Goal: Transaction & Acquisition: Purchase product/service

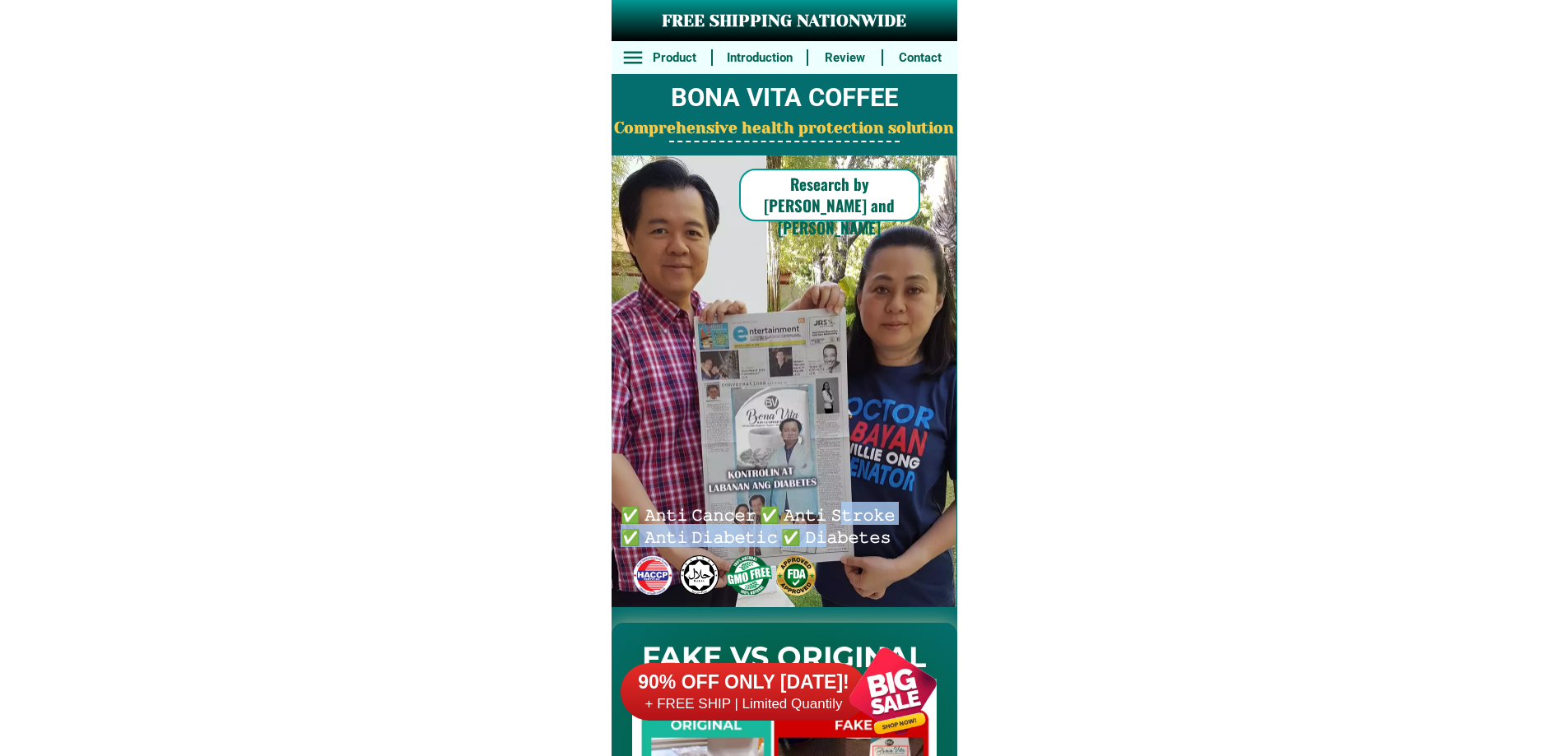
click at [819, 536] on h6 "✅ 𝙰𝚗𝚝𝚒 𝙲𝚊𝚗𝚌𝚎𝚛 ✅ 𝙰𝚗𝚝𝚒 𝚂𝚝𝚛𝚘𝚔𝚎 ✅ 𝙰𝚗𝚝𝚒 𝙳𝚒𝚊𝚋𝚎𝚝𝚒𝚌 ✅ 𝙳𝚒𝚊𝚋𝚎𝚝𝚎𝚜" at bounding box center [761, 524] width 281 height 44
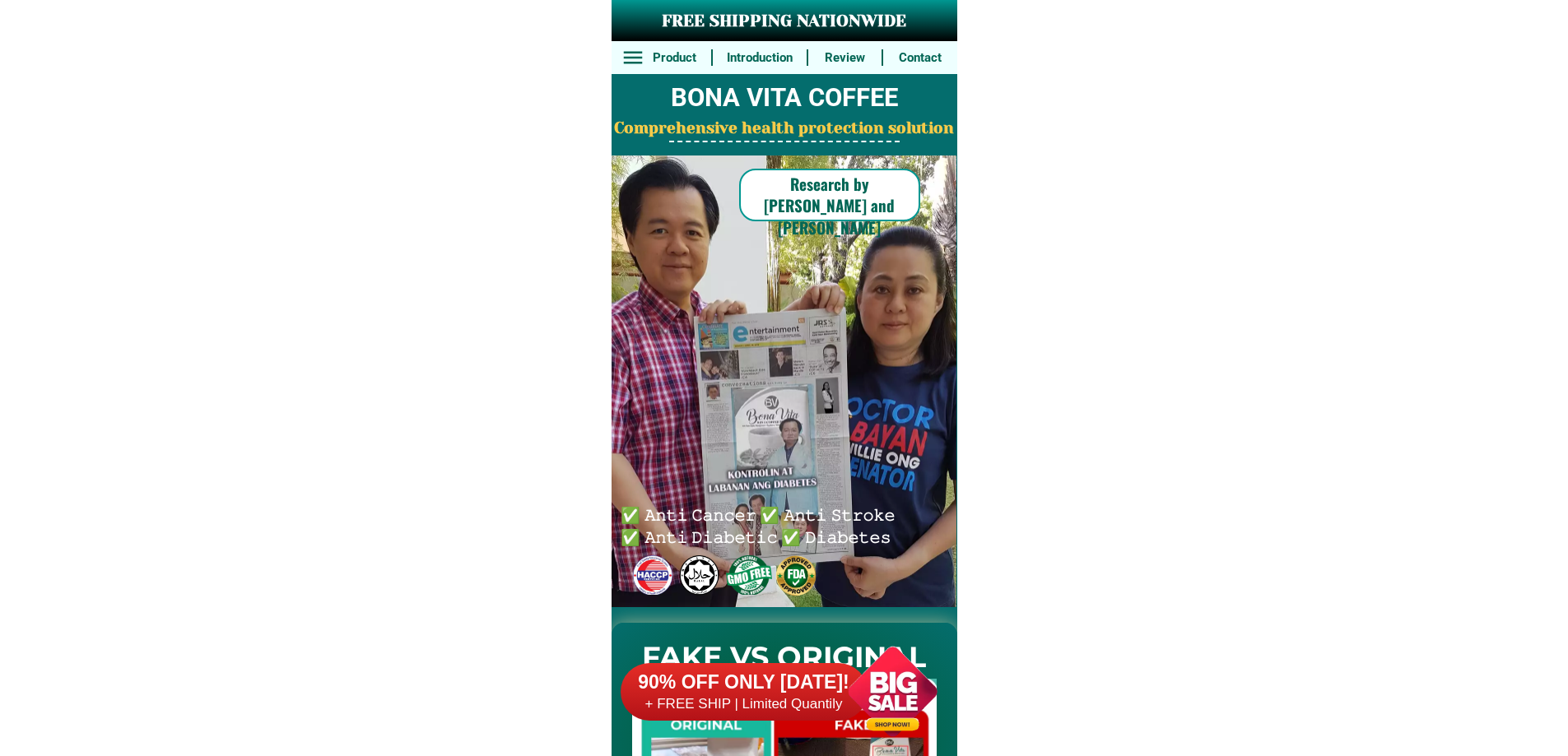
drag, startPoint x: 803, startPoint y: 614, endPoint x: 796, endPoint y: 651, distance: 37.7
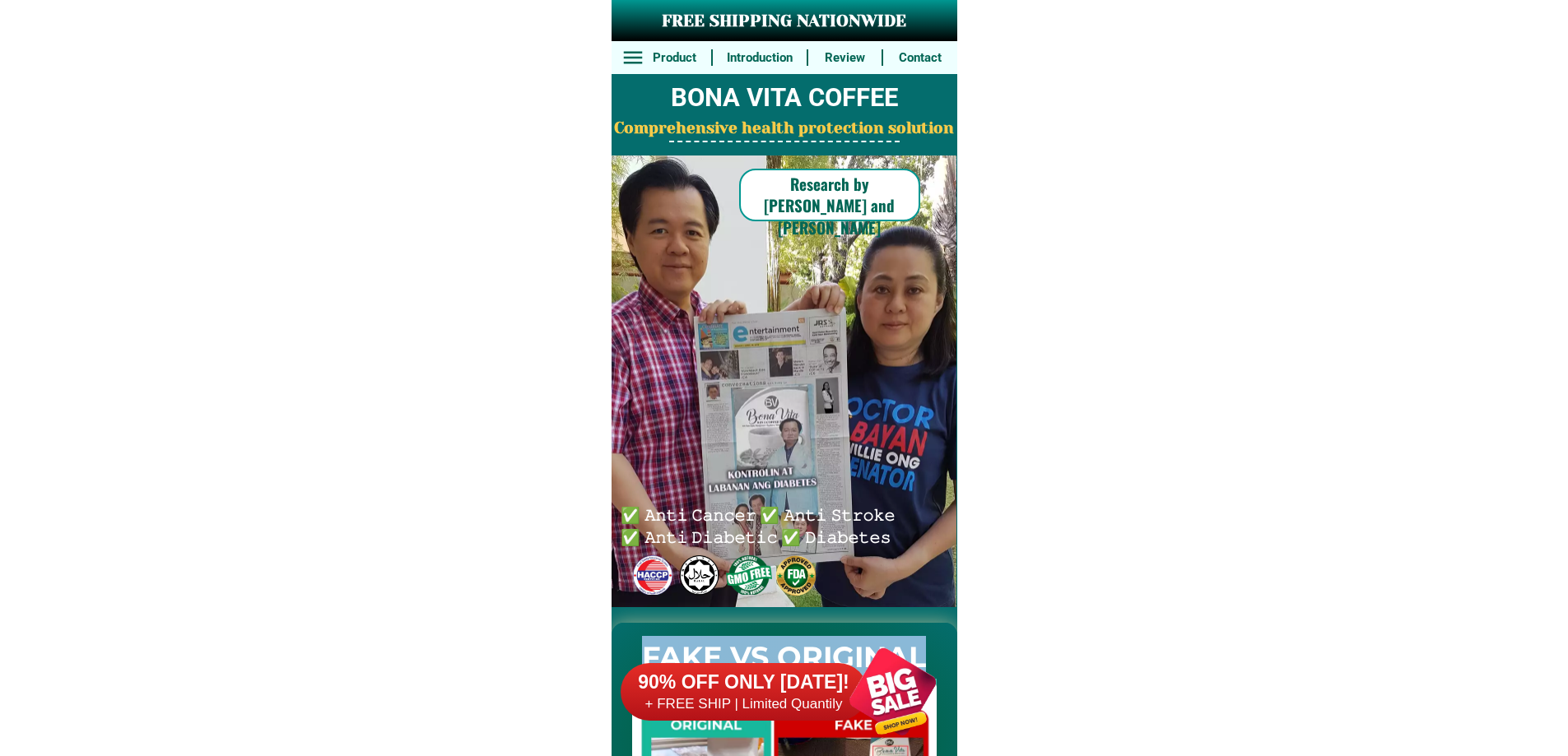
click at [797, 651] on div "90% OFF ONLY [DATE]! + FREE SHIP | Limited Quantily" at bounding box center [789, 691] width 336 height 129
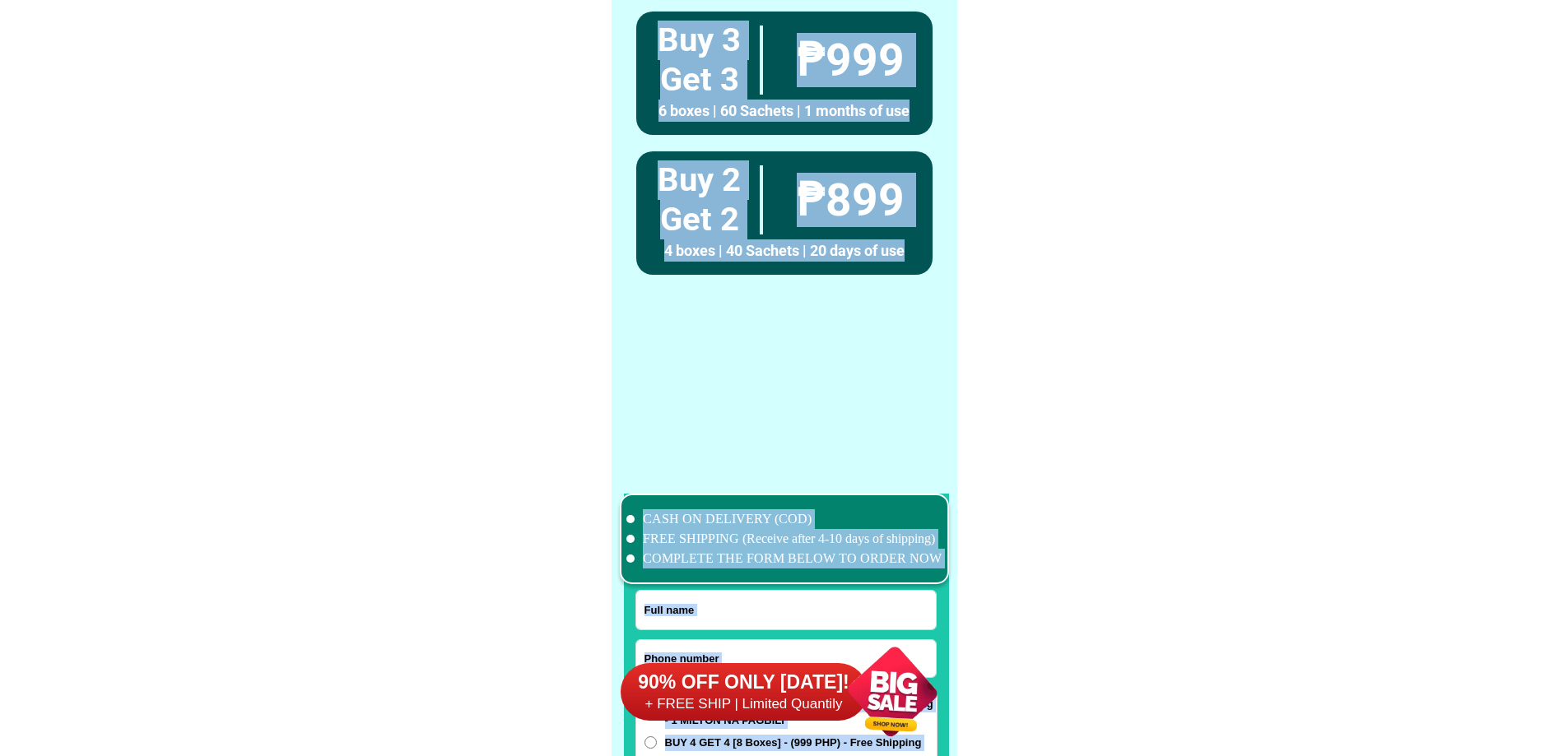
scroll to position [12786, 0]
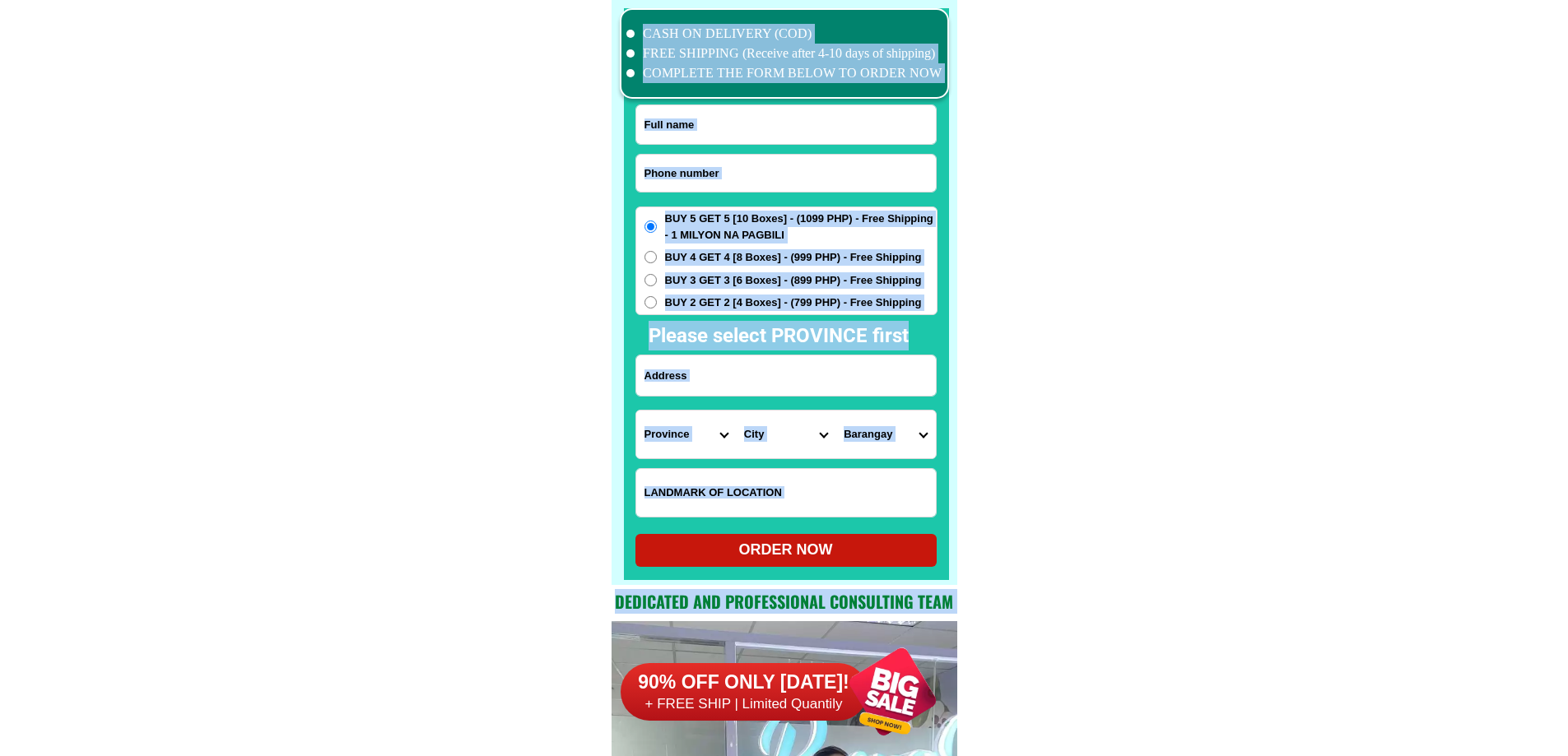
click at [680, 455] on select "Province [GEOGRAPHIC_DATA] [GEOGRAPHIC_DATA][PERSON_NAME][GEOGRAPHIC_DATA][GEOG…" at bounding box center [685, 434] width 100 height 47
click at [679, 438] on select "Province [GEOGRAPHIC_DATA] [GEOGRAPHIC_DATA][PERSON_NAME][GEOGRAPHIC_DATA][GEOG…" at bounding box center [685, 434] width 100 height 47
drag, startPoint x: 679, startPoint y: 438, endPoint x: 698, endPoint y: 410, distance: 33.8
click at [679, 438] on select "Province [GEOGRAPHIC_DATA] [GEOGRAPHIC_DATA][PERSON_NAME][GEOGRAPHIC_DATA][GEOG…" at bounding box center [685, 434] width 100 height 47
drag, startPoint x: 780, startPoint y: 375, endPoint x: 799, endPoint y: 380, distance: 19.6
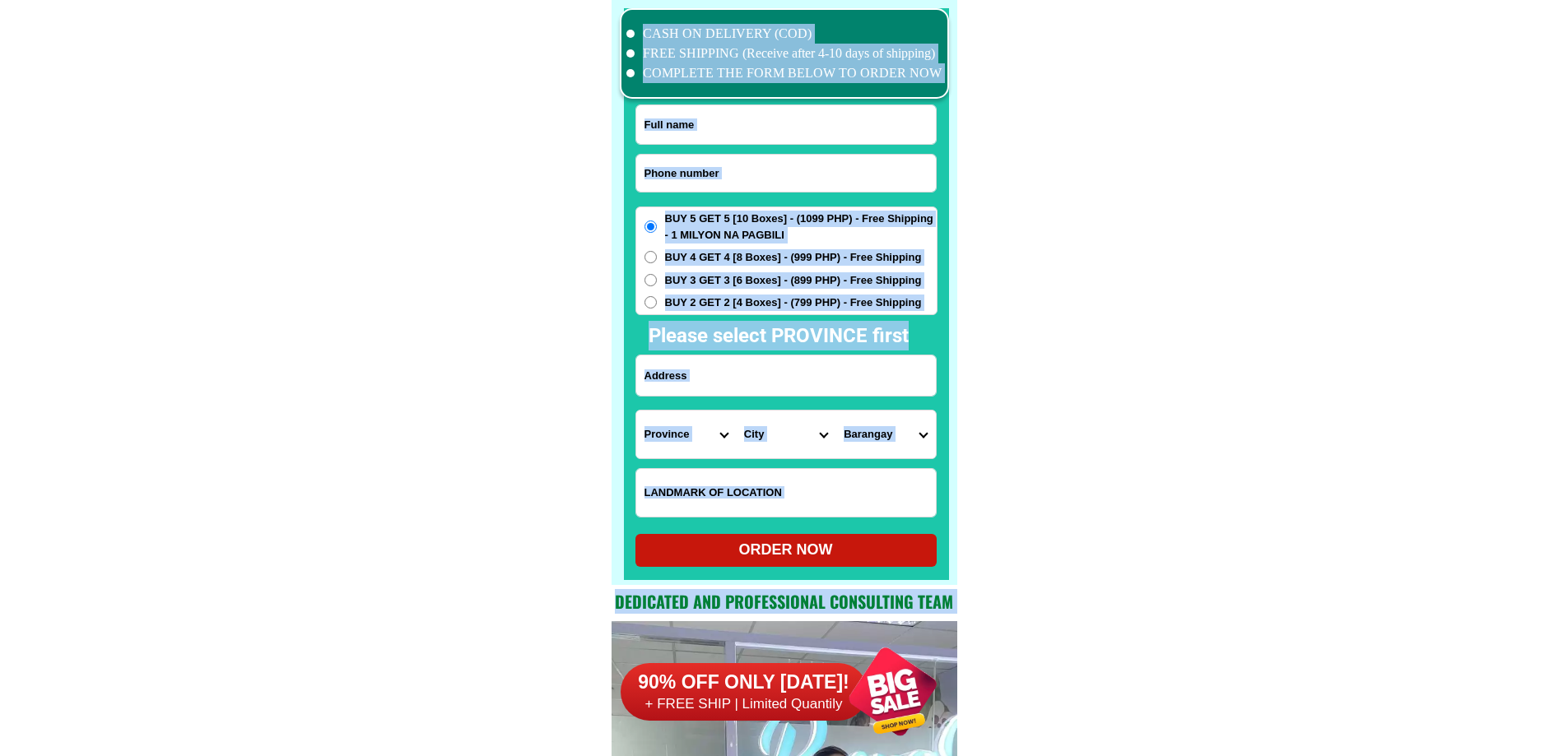
click at [781, 375] on input "Input address" at bounding box center [785, 375] width 299 height 40
click at [724, 375] on input "Input address" at bounding box center [785, 375] width 299 height 40
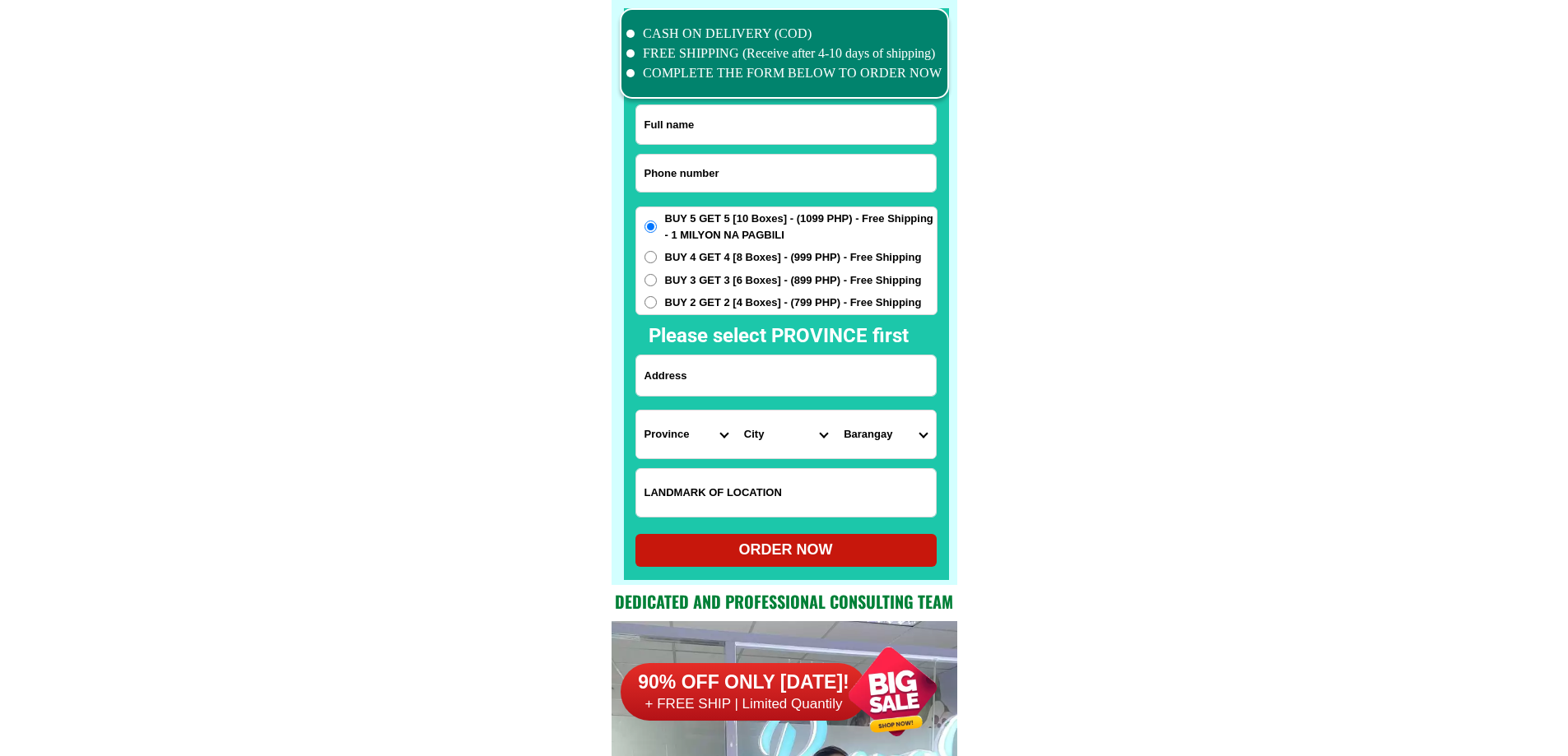
paste input "09171383670"
click at [659, 420] on select "Province [GEOGRAPHIC_DATA] [GEOGRAPHIC_DATA][PERSON_NAME][GEOGRAPHIC_DATA][GEOG…" at bounding box center [685, 434] width 100 height 47
click at [793, 373] on input "09171383670" at bounding box center [785, 375] width 299 height 40
paste input "Block6 Lot4, Upper"
type input "Block6 Lot4, Upper"
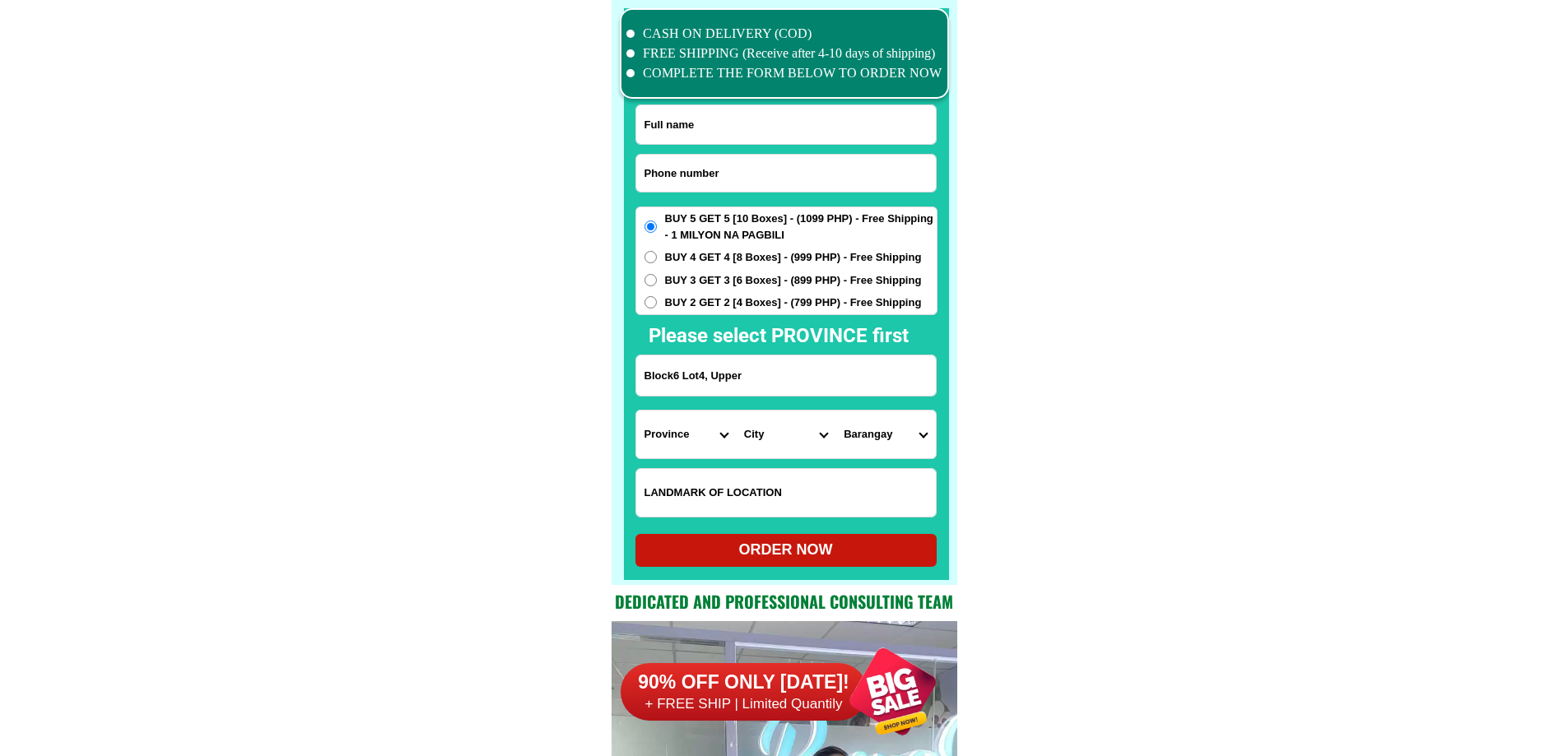
click at [679, 428] on select "Province [GEOGRAPHIC_DATA] [GEOGRAPHIC_DATA][PERSON_NAME][GEOGRAPHIC_DATA][GEOG…" at bounding box center [685, 434] width 100 height 47
select select "63_803"
click at [774, 446] on select "City Botolan [GEOGRAPHIC_DATA] [PERSON_NAME] [GEOGRAPHIC_DATA] [GEOGRAPHIC_DATA…" at bounding box center [785, 434] width 100 height 47
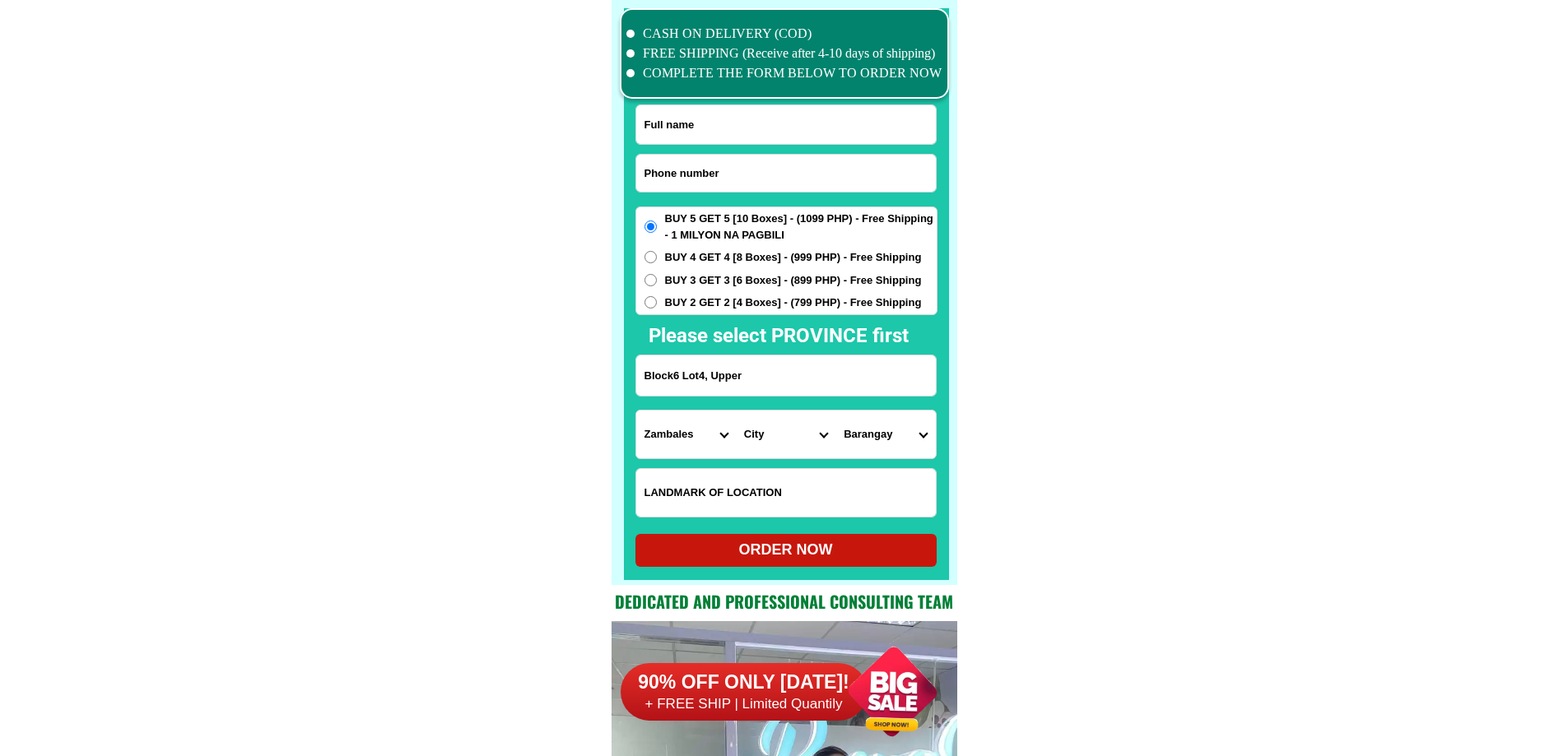
click at [774, 446] on select "City Botolan [GEOGRAPHIC_DATA] [PERSON_NAME] [GEOGRAPHIC_DATA] [GEOGRAPHIC_DATA…" at bounding box center [785, 434] width 100 height 47
click at [782, 390] on input "Block6 Lot4, Upper" at bounding box center [785, 375] width 299 height 40
click at [795, 383] on input "Block6 Lot4, Upper" at bounding box center [785, 375] width 299 height 40
type input "Block6 Lot4, [GEOGRAPHIC_DATA]"
